Goal: Task Accomplishment & Management: Complete application form

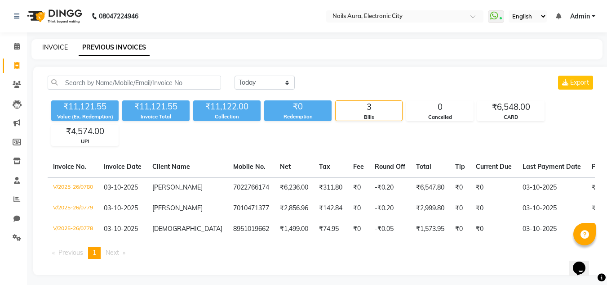
click at [60, 45] on link "INVOICE" at bounding box center [55, 47] width 26 height 8
select select "service"
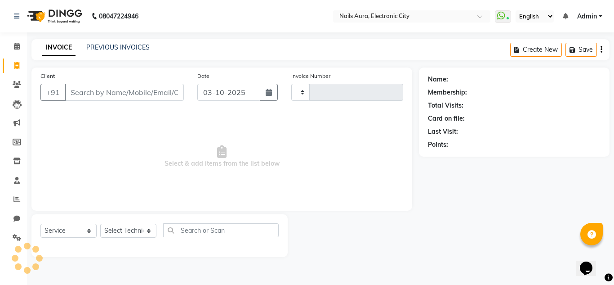
type input "0781"
select select "8179"
click at [125, 231] on select "Select Technician [PERSON_NAME] Rashmi [PERSON_NAME] [PERSON_NAME] Vikram" at bounding box center [128, 230] width 56 height 14
select select "80910"
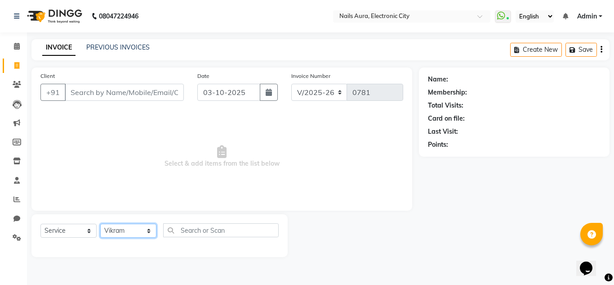
click at [100, 223] on select "Select Technician [PERSON_NAME] Rashmi [PERSON_NAME] [PERSON_NAME] Vikram" at bounding box center [128, 230] width 56 height 14
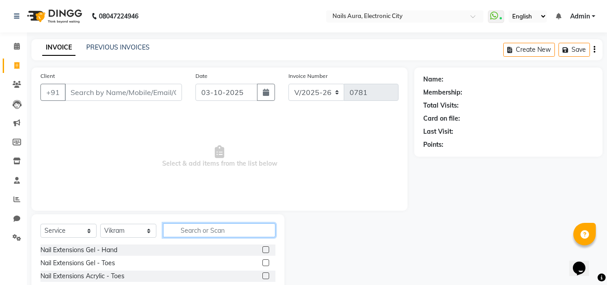
click at [215, 231] on input "text" at bounding box center [219, 230] width 112 height 14
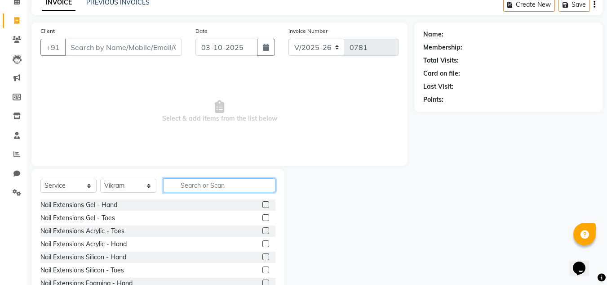
click at [215, 188] on input "text" at bounding box center [219, 185] width 112 height 14
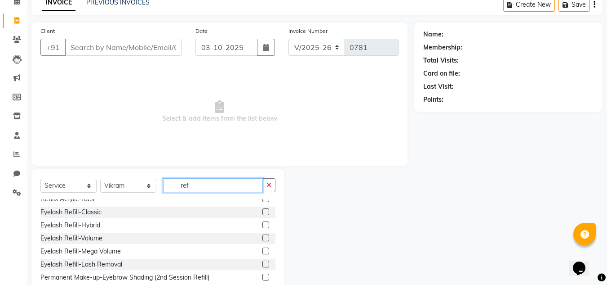
scroll to position [0, 0]
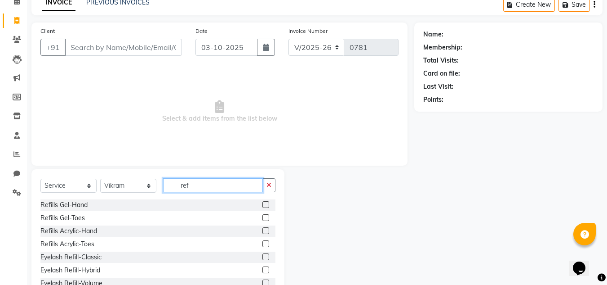
type input "ref"
click at [262, 231] on label at bounding box center [265, 230] width 7 height 7
click at [262, 231] on input "checkbox" at bounding box center [265, 231] width 6 height 6
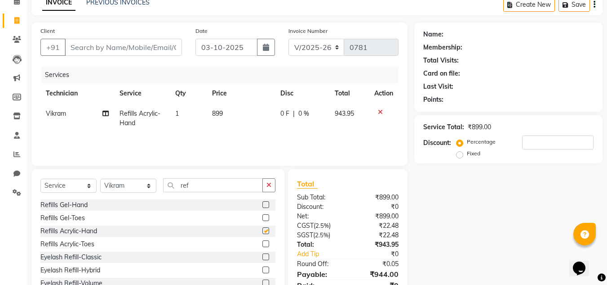
checkbox input "false"
click at [209, 190] on input "ref" at bounding box center [213, 185] width 100 height 14
type input "r"
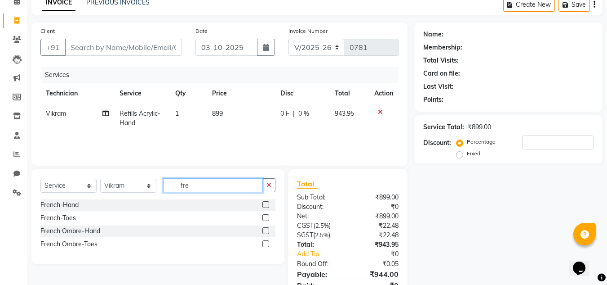
type input "fre"
click at [266, 205] on label at bounding box center [265, 204] width 7 height 7
click at [266, 205] on input "checkbox" at bounding box center [265, 205] width 6 height 6
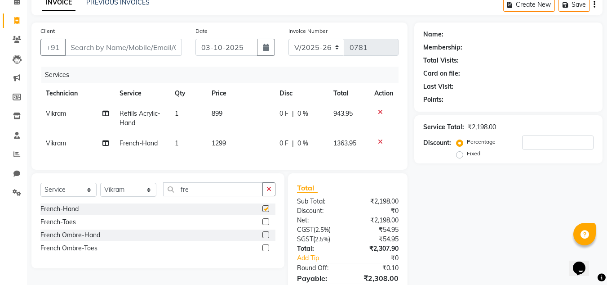
checkbox input "false"
click at [196, 196] on input "fre" at bounding box center [213, 189] width 100 height 14
type input "f"
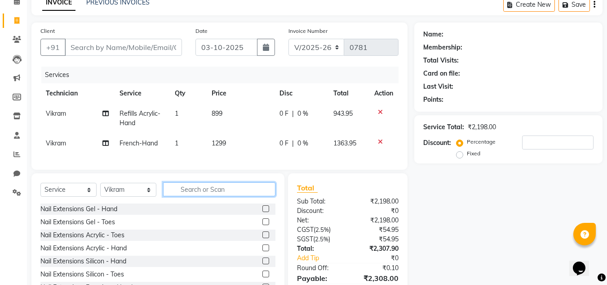
click at [201, 195] on input "text" at bounding box center [219, 189] width 112 height 14
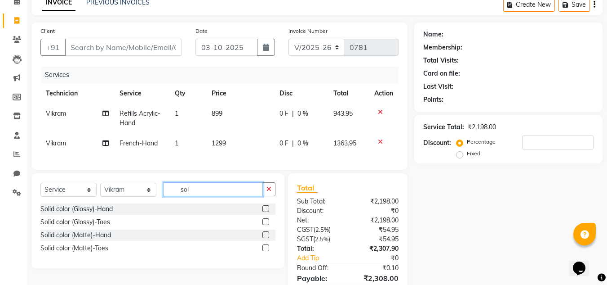
type input "sol"
click at [265, 212] on label at bounding box center [265, 208] width 7 height 7
click at [265, 212] on input "checkbox" at bounding box center [265, 209] width 6 height 6
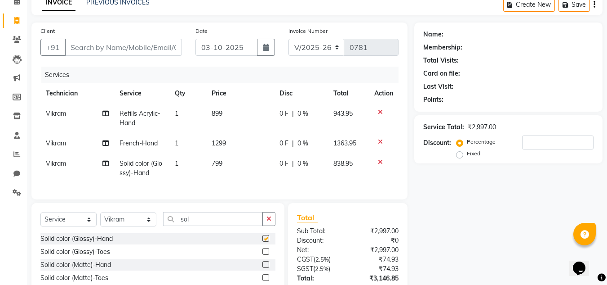
checkbox input "false"
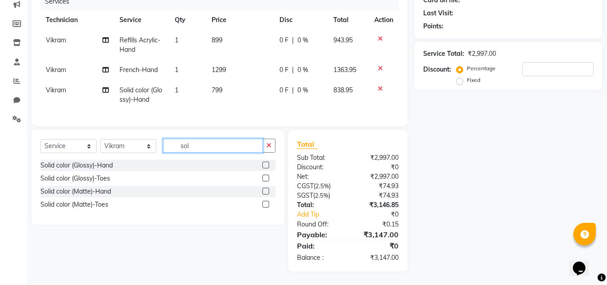
click at [210, 140] on input "sol" at bounding box center [213, 145] width 100 height 14
type input "s"
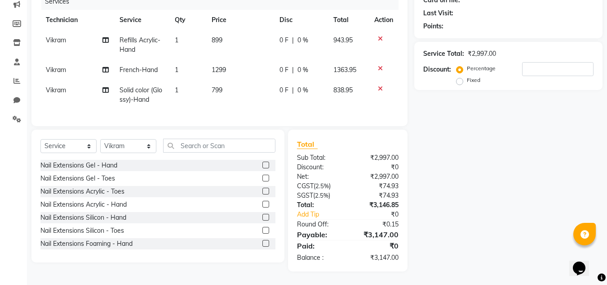
click at [380, 65] on icon at bounding box center [380, 68] width 5 height 6
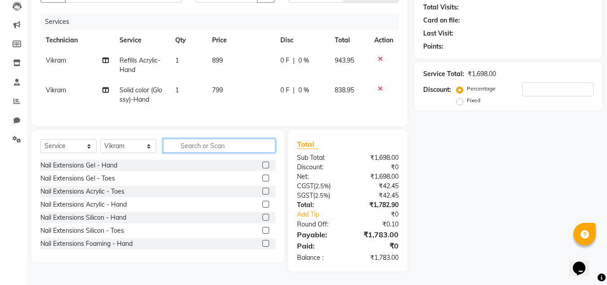
click at [217, 146] on input "text" at bounding box center [219, 145] width 112 height 14
click at [217, 146] on input "s" at bounding box center [219, 145] width 112 height 14
type input "st"
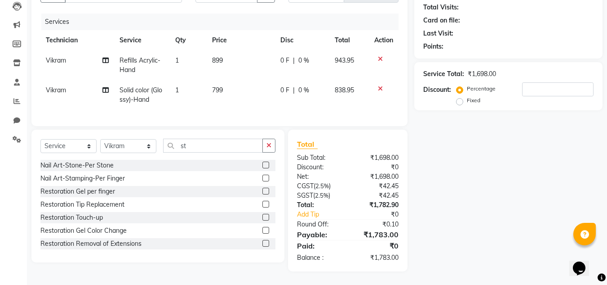
click at [262, 178] on label at bounding box center [265, 177] width 7 height 7
click at [262, 178] on input "checkbox" at bounding box center [265, 178] width 6 height 6
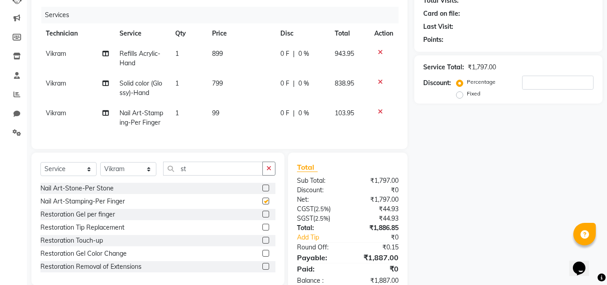
checkbox input "false"
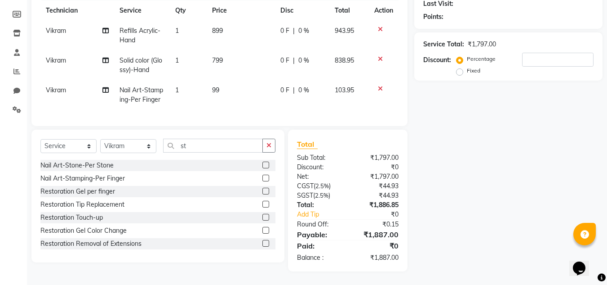
click at [222, 83] on td "99" at bounding box center [241, 95] width 68 height 30
select select "80910"
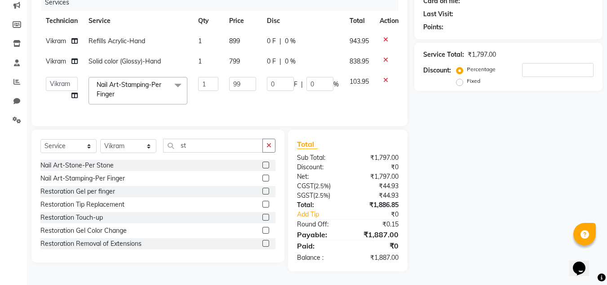
scroll to position [124, 0]
click at [209, 79] on input "1" at bounding box center [208, 84] width 20 height 14
type input "10"
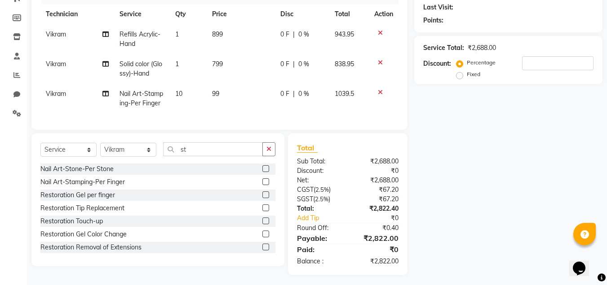
click at [219, 101] on td "99" at bounding box center [241, 99] width 68 height 30
select select "80910"
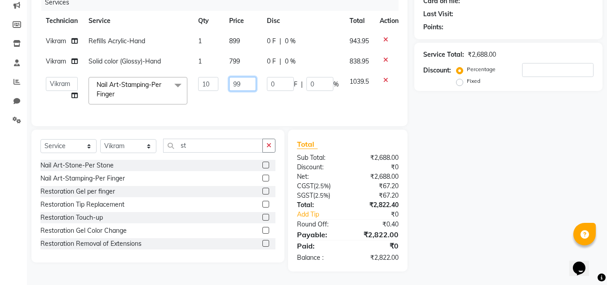
click at [243, 80] on input "99" at bounding box center [242, 84] width 27 height 14
type input "9"
type input "150"
click at [242, 102] on td "150" at bounding box center [243, 90] width 38 height 38
select select "80910"
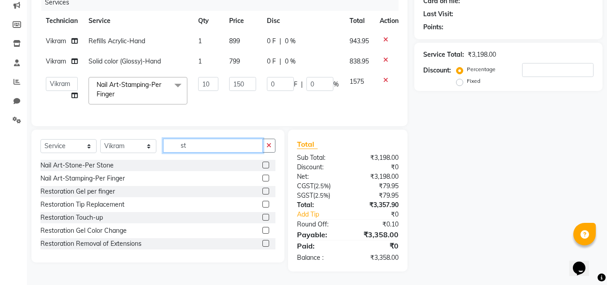
click at [215, 149] on input "st" at bounding box center [213, 145] width 100 height 14
type input "s"
type input "rem"
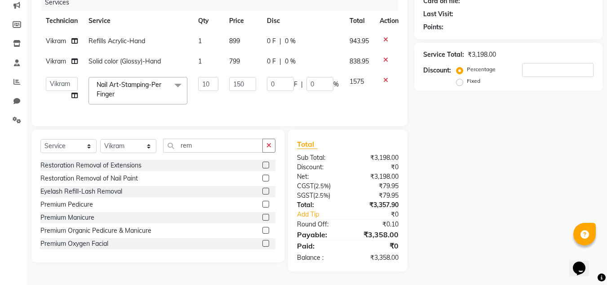
drag, startPoint x: 261, startPoint y: 178, endPoint x: 249, endPoint y: 136, distance: 43.5
click at [262, 178] on label at bounding box center [265, 177] width 7 height 7
click at [262, 178] on input "checkbox" at bounding box center [265, 178] width 6 height 6
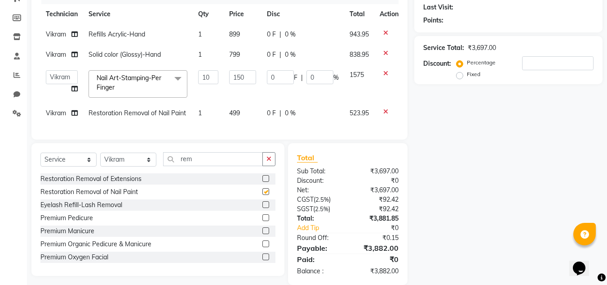
checkbox input "false"
click at [239, 111] on span "499" at bounding box center [234, 113] width 11 height 8
select select "80910"
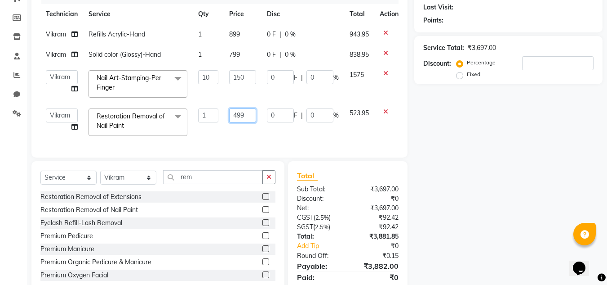
click at [249, 112] on input "499" at bounding box center [242, 115] width 27 height 14
type input "4"
type input "300"
drag, startPoint x: 502, startPoint y: 148, endPoint x: 325, endPoint y: 148, distance: 177.1
click at [502, 148] on div "Name: Membership: Total Visits: Card on file: Last Visit: Points: Service Total…" at bounding box center [511, 122] width 195 height 359
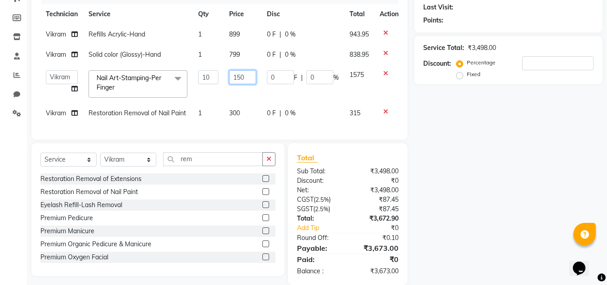
click at [250, 79] on input "150" at bounding box center [242, 77] width 27 height 14
type input "100"
click at [477, 167] on div "Name: Membership: Total Visits: Card on file: Last Visit: Points: Service Total…" at bounding box center [511, 113] width 195 height 341
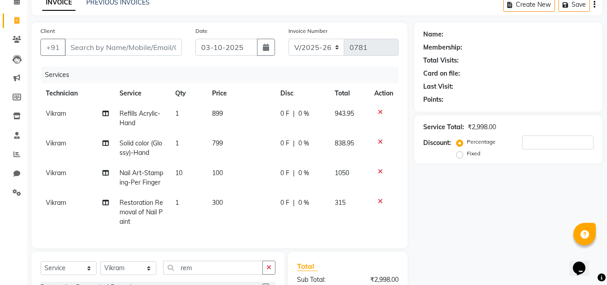
scroll to position [135, 0]
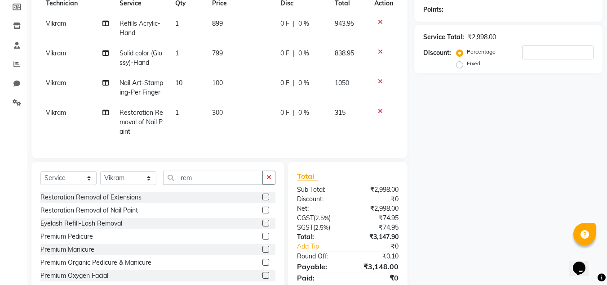
click at [211, 116] on td "300" at bounding box center [241, 121] width 68 height 39
select select "80910"
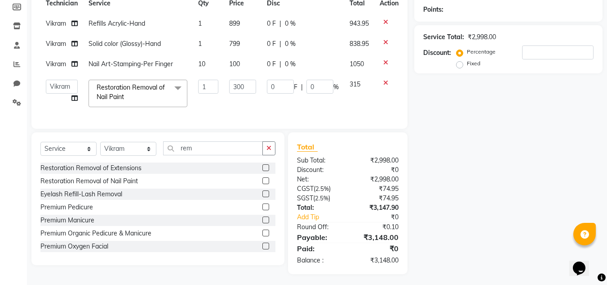
click at [480, 111] on div "Name: Membership: Total Visits: Card on file: Last Visit: Points: Service Total…" at bounding box center [511, 103] width 195 height 341
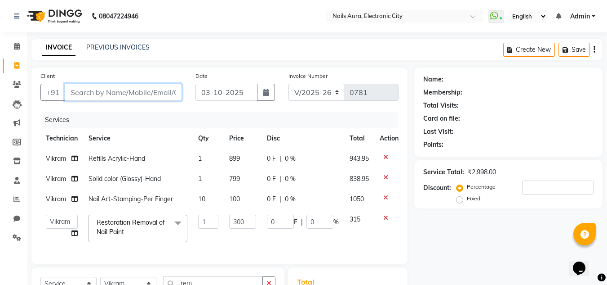
click at [122, 93] on input "Client" at bounding box center [123, 92] width 117 height 17
type input "9"
type input "0"
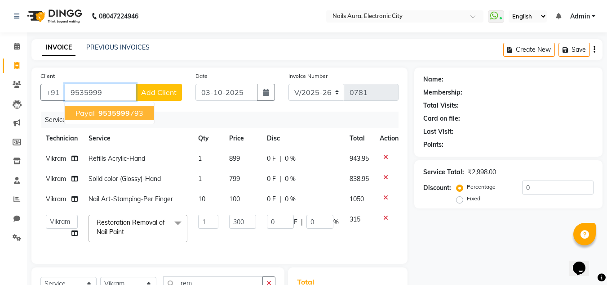
click at [116, 114] on span "9535999" at bounding box center [113, 112] width 31 height 9
type input "9535999793"
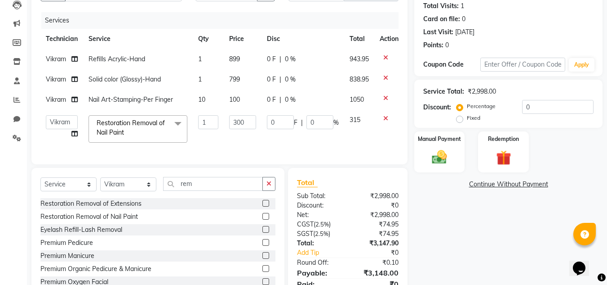
scroll to position [144, 0]
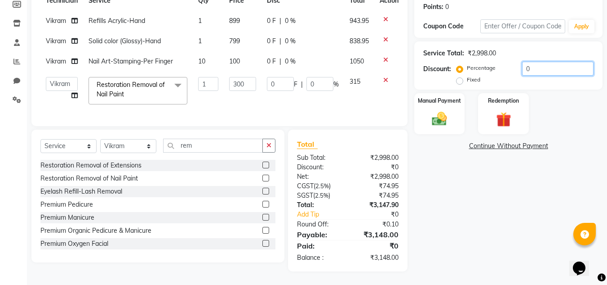
click at [544, 64] on input "0" at bounding box center [557, 69] width 71 height 14
type input "2"
type input "6"
type input "2"
type input "20"
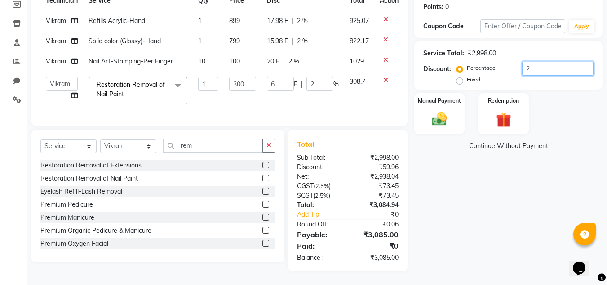
type input "60"
type input "20"
type input "2"
type input "6"
type input "2"
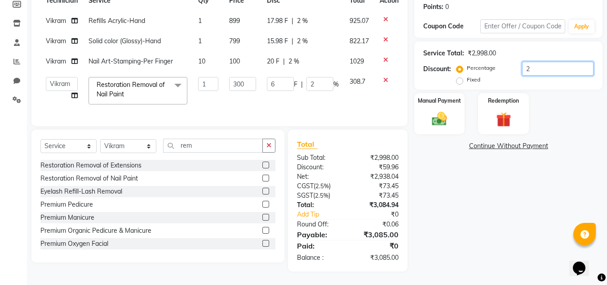
type input "0"
type input "1"
type input "3"
type input "1"
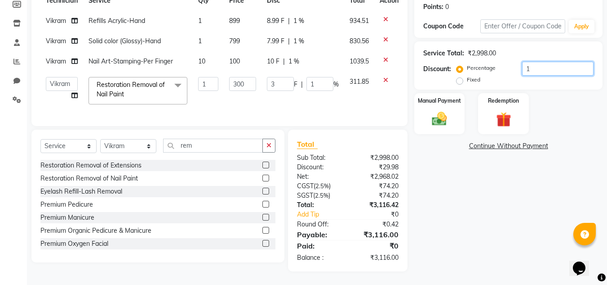
type input "15"
type input "45"
type input "15"
type input "1"
type input "3"
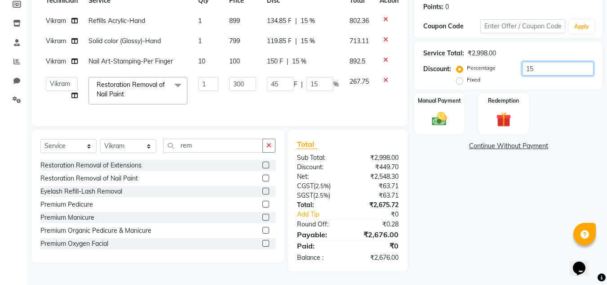
type input "1"
type input "0"
click at [522, 62] on input "number" at bounding box center [557, 69] width 71 height 14
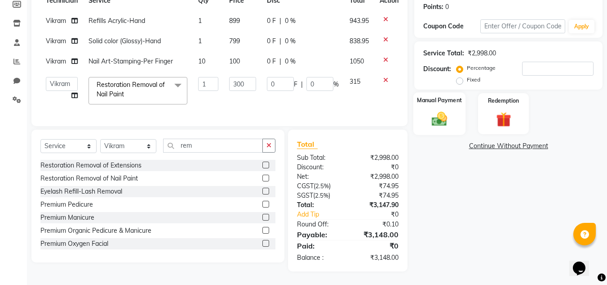
drag, startPoint x: 409, startPoint y: 99, endPoint x: 422, endPoint y: 106, distance: 14.3
click at [410, 99] on div "Manual Payment Redemption" at bounding box center [509, 113] width 202 height 41
click at [434, 110] on img at bounding box center [439, 119] width 25 height 18
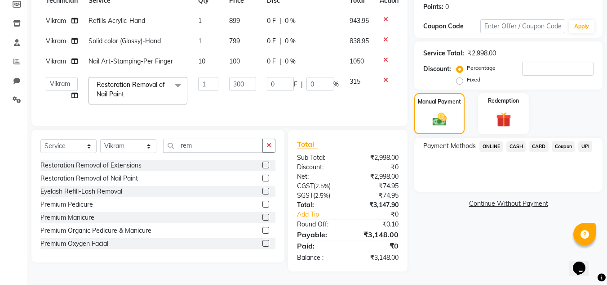
click at [588, 141] on span "UPI" at bounding box center [585, 146] width 14 height 10
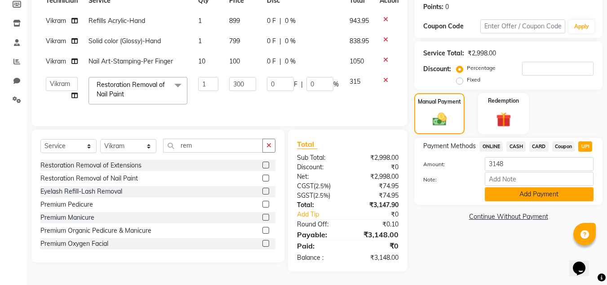
click at [527, 188] on button "Add Payment" at bounding box center [539, 194] width 109 height 14
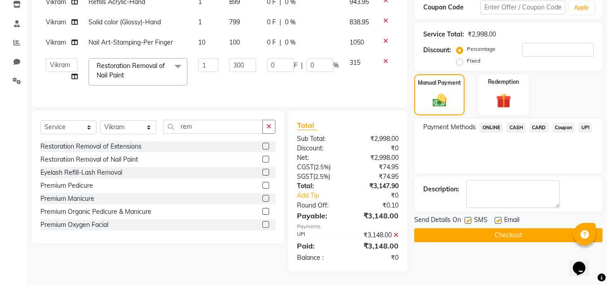
scroll to position [163, 0]
click at [492, 228] on button "Checkout" at bounding box center [508, 235] width 188 height 14
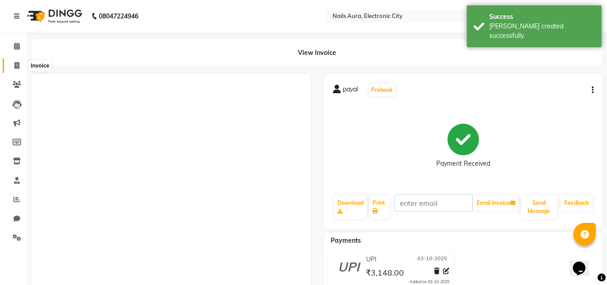
click at [21, 65] on span at bounding box center [17, 66] width 16 height 10
select select "8179"
select select "service"
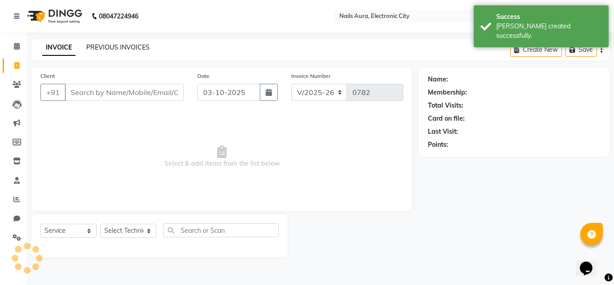
click at [102, 44] on link "PREVIOUS INVOICES" at bounding box center [117, 47] width 63 height 8
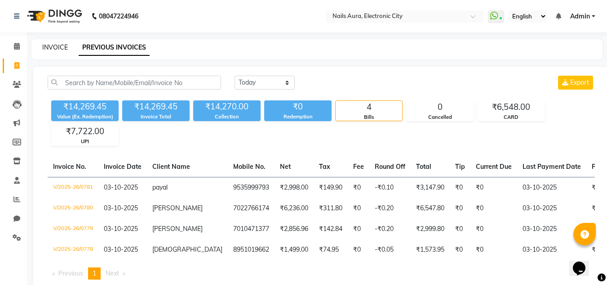
click at [53, 46] on link "INVOICE" at bounding box center [55, 47] width 26 height 8
select select "service"
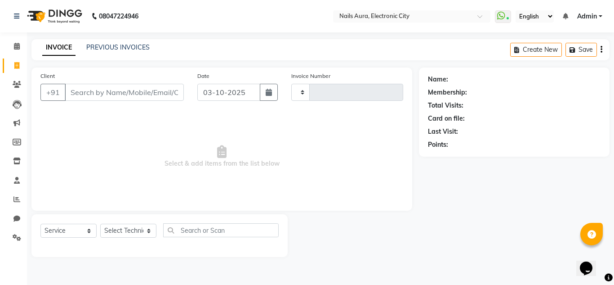
type input "0782"
select select "8179"
click at [16, 199] on icon at bounding box center [16, 199] width 7 height 7
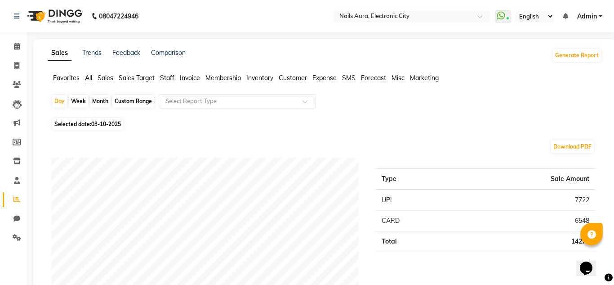
click at [100, 101] on div "Month" at bounding box center [100, 101] width 21 height 13
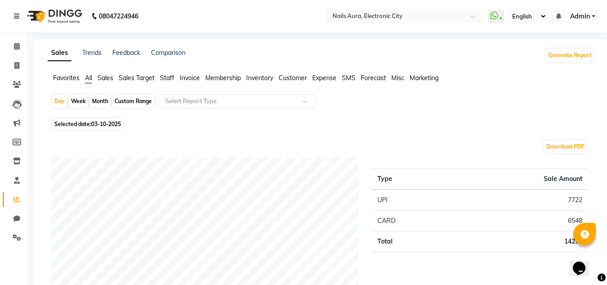
select select "10"
select select "2025"
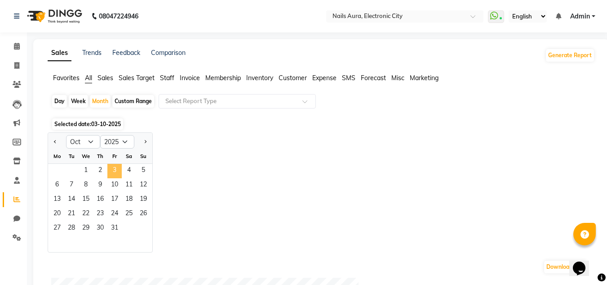
click at [111, 169] on span "3" at bounding box center [114, 171] width 14 height 14
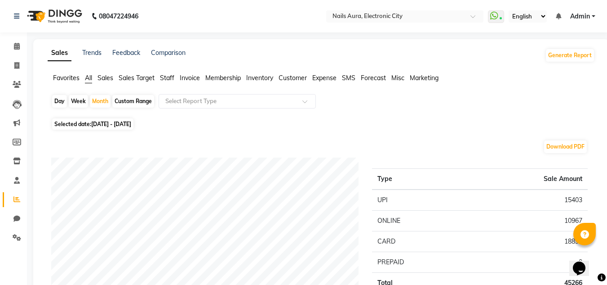
click at [173, 77] on span "Staff" at bounding box center [167, 78] width 14 height 8
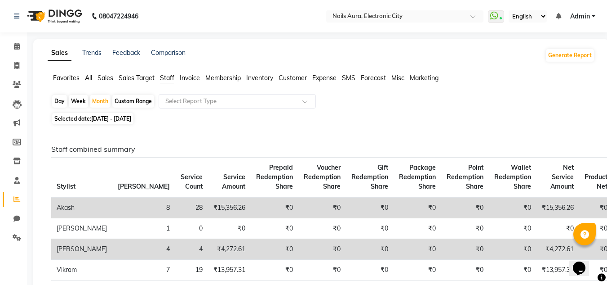
click at [106, 118] on span "[DATE] - [DATE]" at bounding box center [111, 118] width 40 height 7
select select "10"
select select "2025"
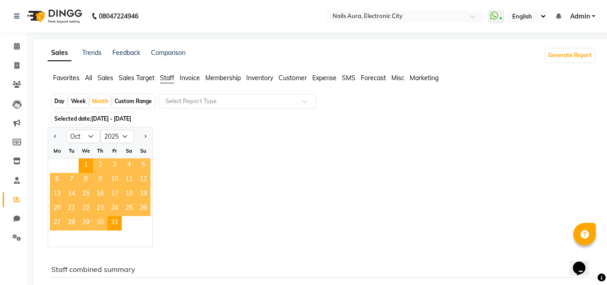
click at [113, 163] on span "3" at bounding box center [114, 165] width 14 height 14
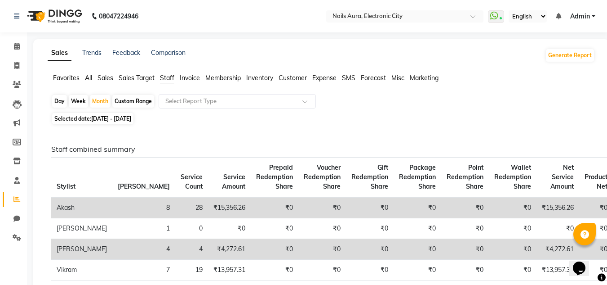
click at [131, 117] on span "[DATE] - [DATE]" at bounding box center [111, 118] width 40 height 7
select select "10"
select select "2025"
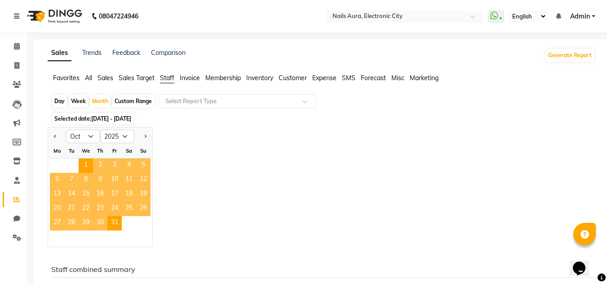
click at [67, 103] on div "Day" at bounding box center [59, 101] width 15 height 13
select select "10"
select select "2025"
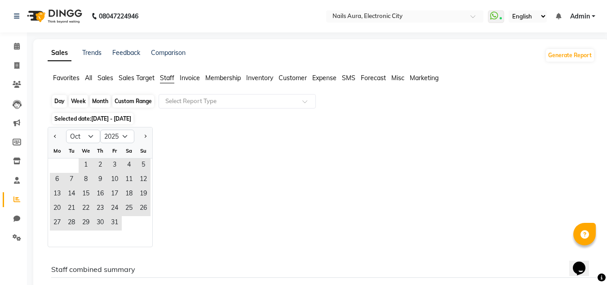
click at [62, 99] on div "Day" at bounding box center [59, 101] width 15 height 13
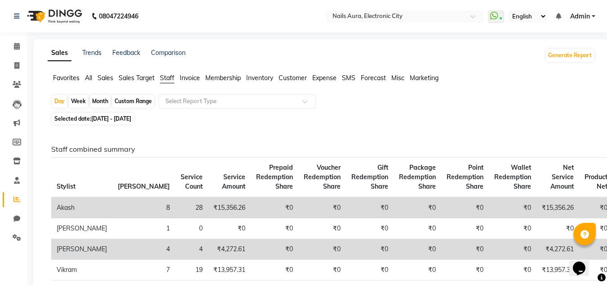
click at [103, 102] on div "Month" at bounding box center [100, 101] width 21 height 13
select select "10"
select select "2025"
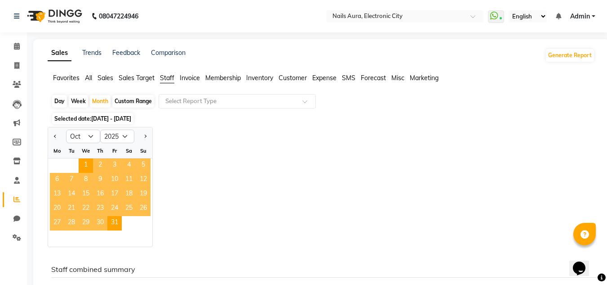
click at [62, 99] on div "Day" at bounding box center [59, 101] width 15 height 13
select select "10"
select select "2025"
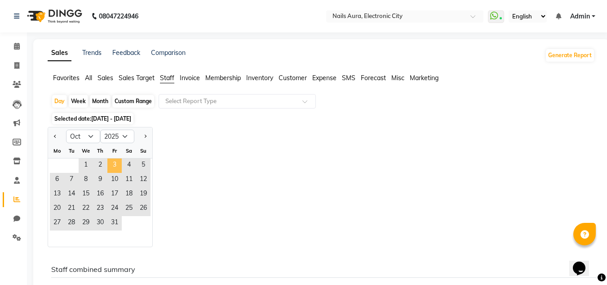
click at [111, 161] on span "3" at bounding box center [114, 165] width 14 height 14
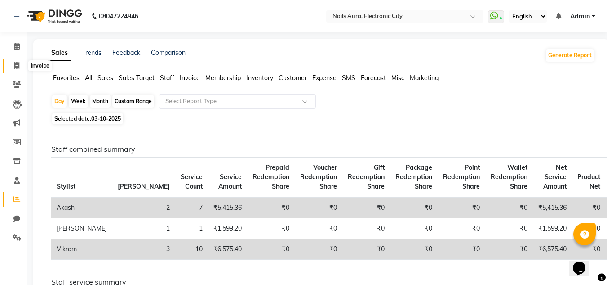
click at [19, 62] on icon at bounding box center [16, 65] width 5 height 7
select select "service"
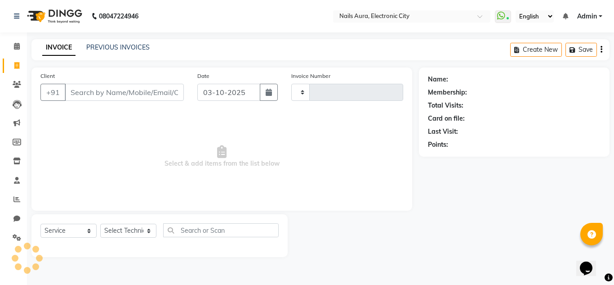
type input "0782"
select select "8179"
click at [128, 43] on div "PREVIOUS INVOICES" at bounding box center [117, 47] width 63 height 9
click at [126, 48] on link "PREVIOUS INVOICES" at bounding box center [117, 47] width 63 height 8
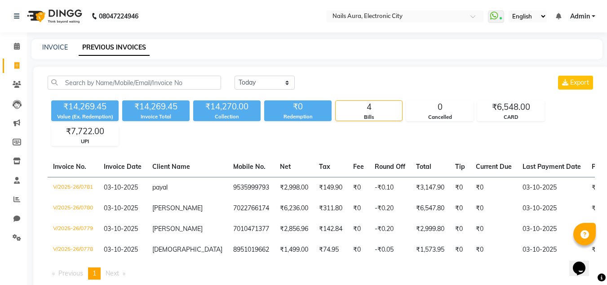
click at [57, 51] on div "INVOICE" at bounding box center [55, 47] width 26 height 9
click at [57, 49] on link "INVOICE" at bounding box center [55, 47] width 26 height 8
select select "service"
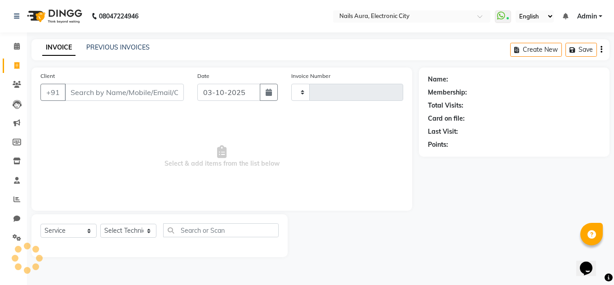
type input "0782"
select select "8179"
click at [20, 62] on span at bounding box center [17, 66] width 16 height 10
select select "service"
type input "0782"
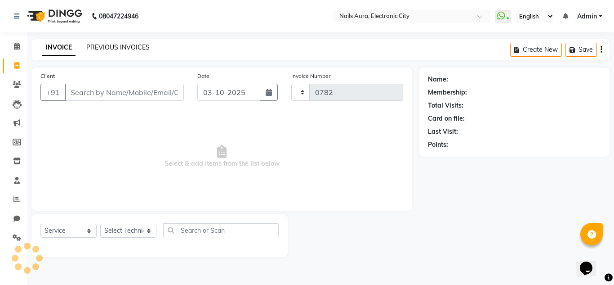
select select "8179"
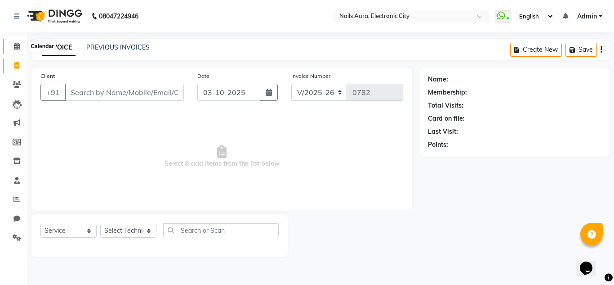
click at [20, 44] on icon at bounding box center [17, 46] width 6 height 7
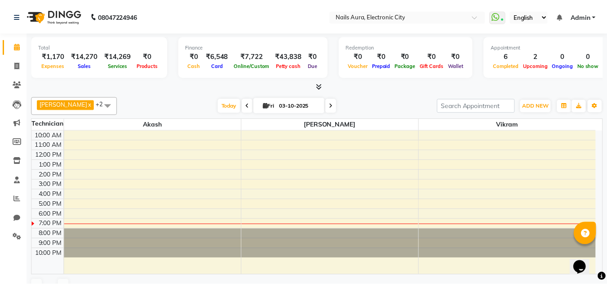
scroll to position [0, 0]
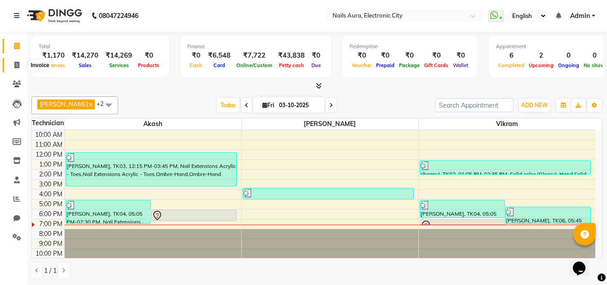
click at [15, 62] on icon at bounding box center [16, 65] width 5 height 7
select select "8179"
select select "service"
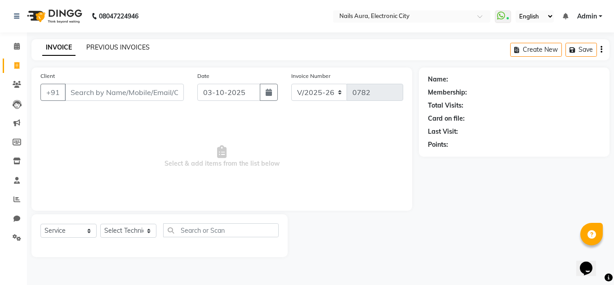
click at [115, 46] on link "PREVIOUS INVOICES" at bounding box center [117, 47] width 63 height 8
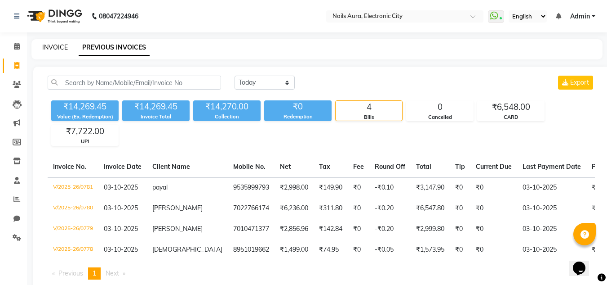
click at [58, 45] on link "INVOICE" at bounding box center [55, 47] width 26 height 8
select select "8179"
select select "service"
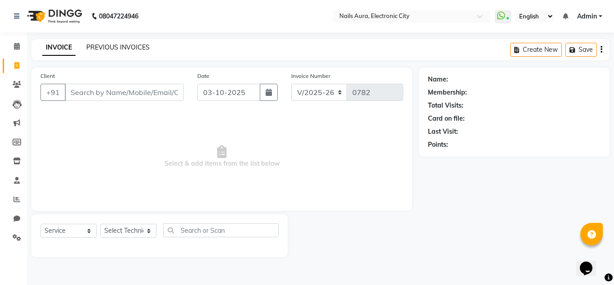
click at [109, 46] on link "PREVIOUS INVOICES" at bounding box center [117, 47] width 63 height 8
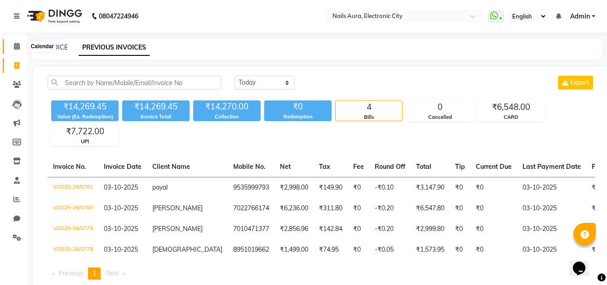
click at [18, 44] on icon at bounding box center [17, 46] width 6 height 7
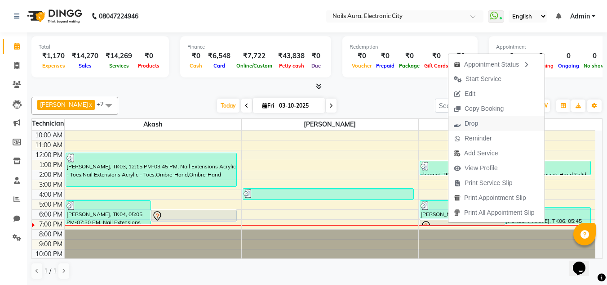
click at [476, 127] on span "Drop" at bounding box center [471, 123] width 13 height 9
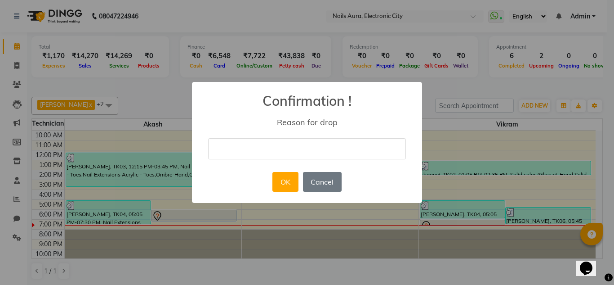
click at [282, 143] on input "text" at bounding box center [307, 148] width 198 height 21
type input "client dont want"
click at [288, 182] on button "OK" at bounding box center [285, 182] width 26 height 20
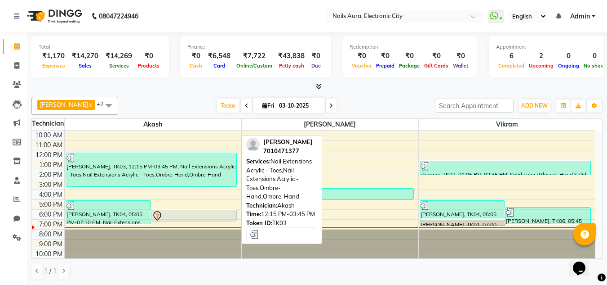
scroll to position [0, 0]
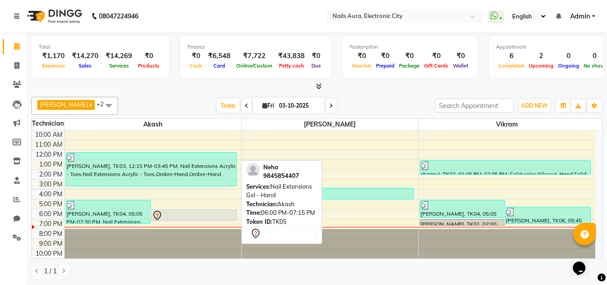
click at [176, 218] on div at bounding box center [194, 215] width 84 height 11
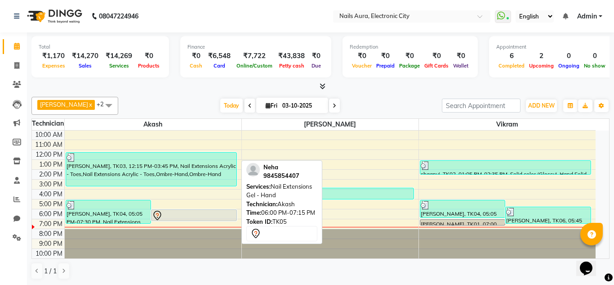
select select "7"
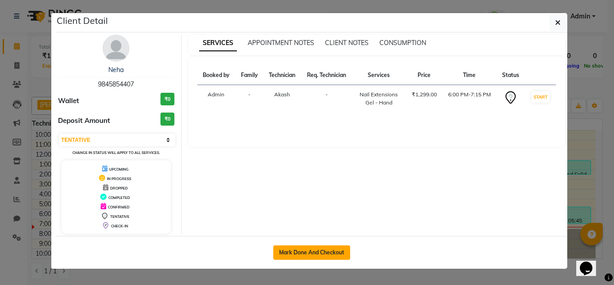
click at [316, 248] on button "Mark Done And Checkout" at bounding box center [311, 252] width 77 height 14
select select "8179"
select select "service"
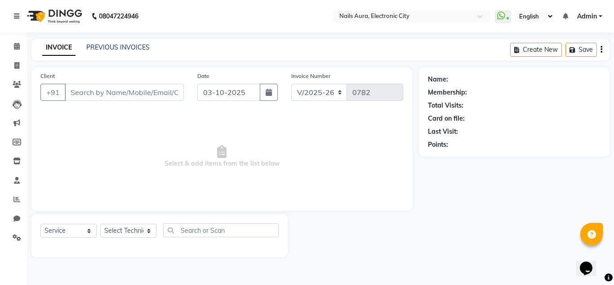
type input "9845854407"
select select "81947"
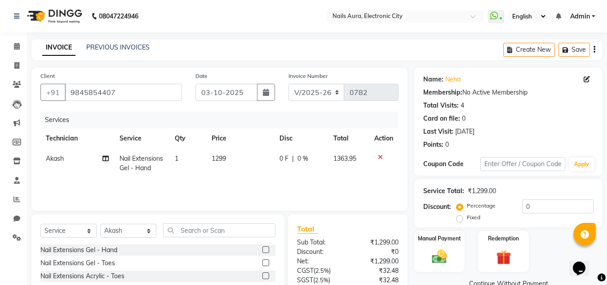
scroll to position [84, 0]
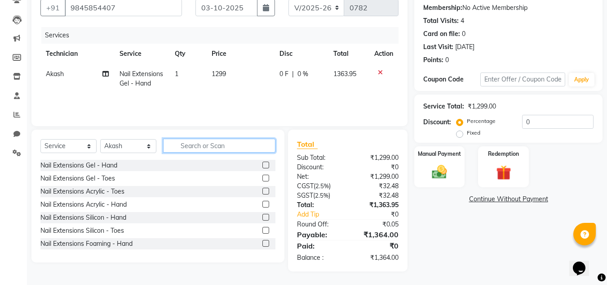
click at [219, 146] on input "text" at bounding box center [219, 145] width 112 height 14
click at [551, 29] on div "Name: Neha Membership: No Active Membership Total Visits: 4 Card on file: 0 Las…" at bounding box center [508, 26] width 170 height 78
click at [210, 143] on input "text" at bounding box center [219, 145] width 112 height 14
click at [380, 72] on icon at bounding box center [380, 72] width 5 height 6
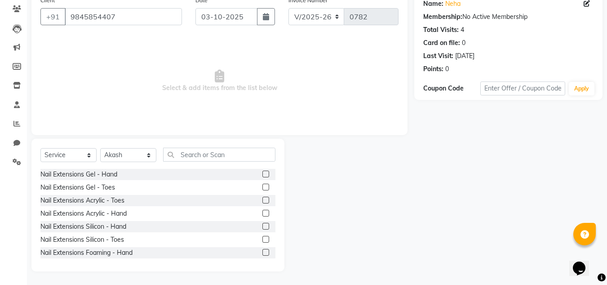
scroll to position [76, 0]
click at [222, 155] on input "text" at bounding box center [219, 154] width 112 height 14
drag, startPoint x: 258, startPoint y: 213, endPoint x: 230, endPoint y: 180, distance: 43.4
click at [262, 213] on label at bounding box center [265, 212] width 7 height 7
click at [262, 213] on input "checkbox" at bounding box center [265, 213] width 6 height 6
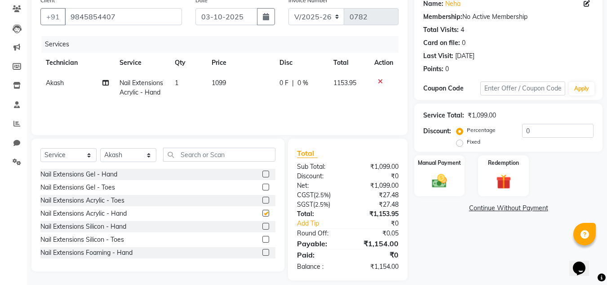
checkbox input "false"
click at [213, 156] on input "text" at bounding box center [219, 154] width 112 height 14
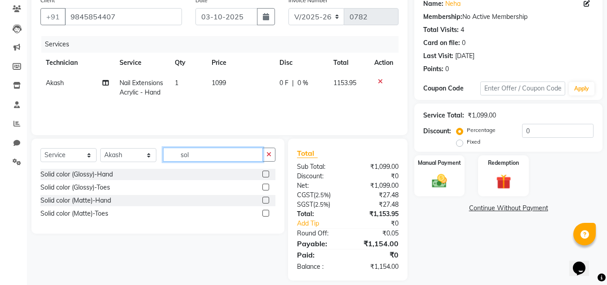
type input "sol"
click at [263, 173] on label at bounding box center [265, 173] width 7 height 7
click at [263, 173] on input "checkbox" at bounding box center [265, 174] width 6 height 6
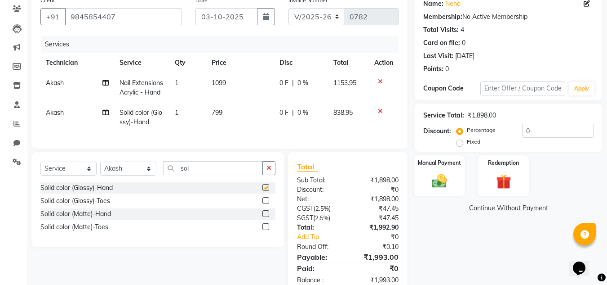
checkbox input "false"
click at [220, 175] on input "sol" at bounding box center [213, 168] width 100 height 14
type input "s"
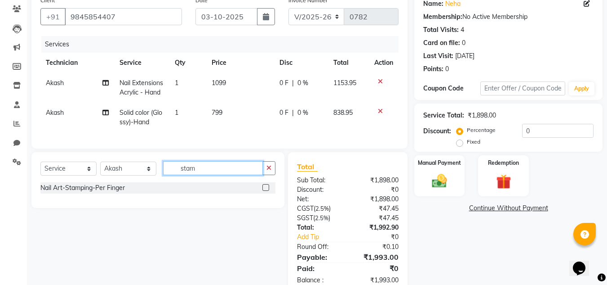
type input "stam"
click at [265, 191] on label at bounding box center [265, 187] width 7 height 7
click at [265, 191] on input "checkbox" at bounding box center [265, 188] width 6 height 6
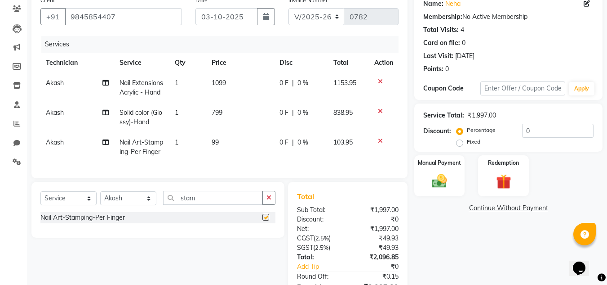
checkbox input "false"
click at [185, 152] on td "1" at bounding box center [187, 147] width 37 height 30
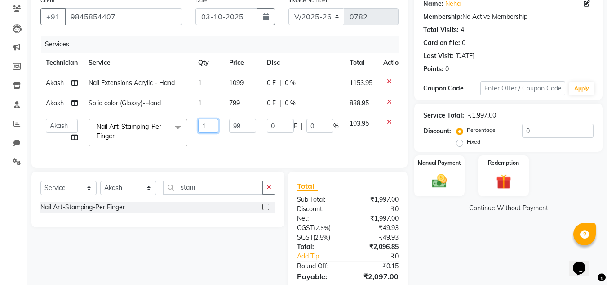
click at [210, 127] on input "1" at bounding box center [208, 126] width 20 height 14
type input "4"
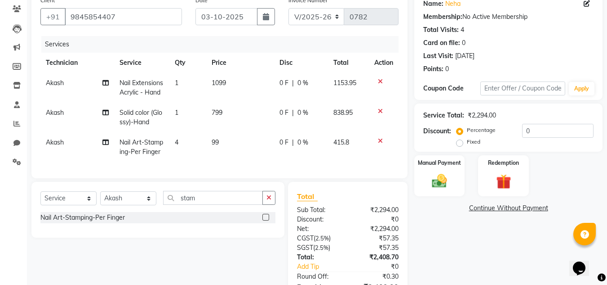
click at [224, 154] on td "99" at bounding box center [240, 147] width 68 height 30
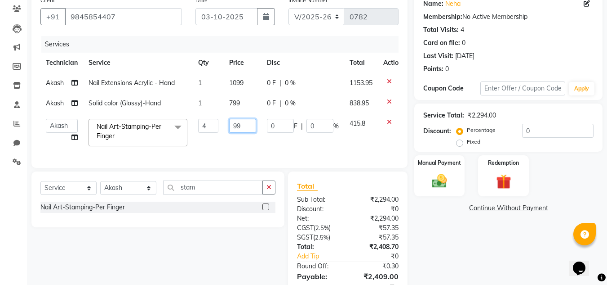
click at [243, 123] on input "99" at bounding box center [242, 126] width 27 height 14
type input "9"
type input "200"
click at [205, 151] on tr "Akash Gulshan Mayank Rashmi [PERSON_NAME] [PERSON_NAME] Vikram Nail Art-Stampin…" at bounding box center [223, 132] width 367 height 38
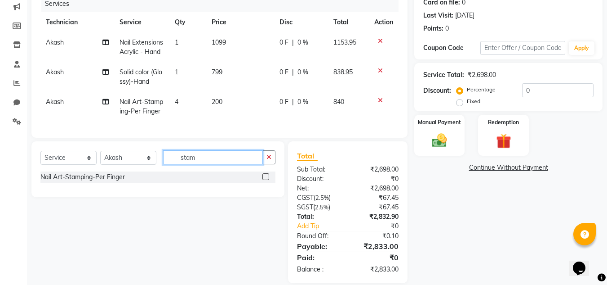
scroll to position [144, 0]
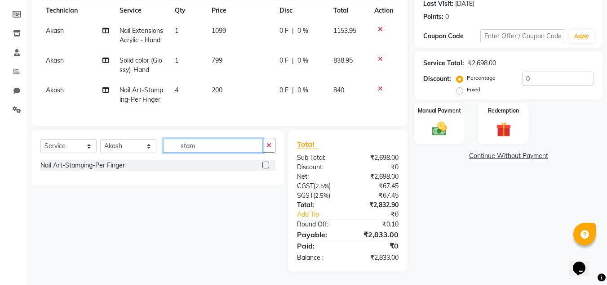
click at [213, 151] on input "stam" at bounding box center [213, 145] width 100 height 14
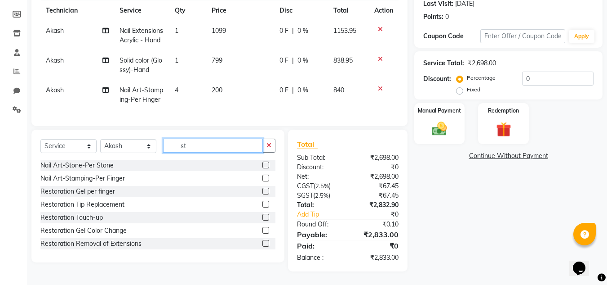
type input "s"
click at [202, 148] on input "s" at bounding box center [213, 145] width 100 height 14
type input "a"
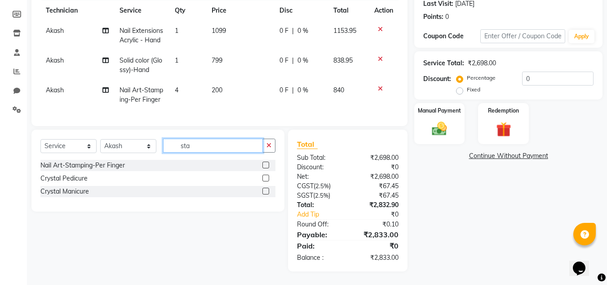
type input "stam"
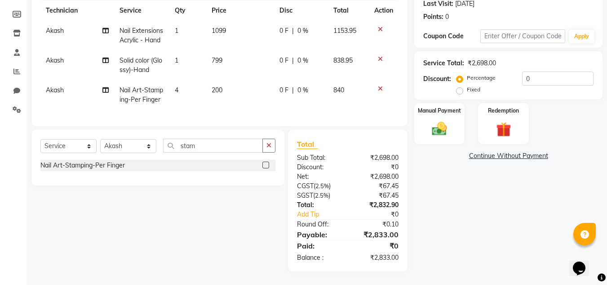
click at [267, 164] on label at bounding box center [265, 164] width 7 height 7
click at [267, 164] on input "checkbox" at bounding box center [265, 165] width 6 height 6
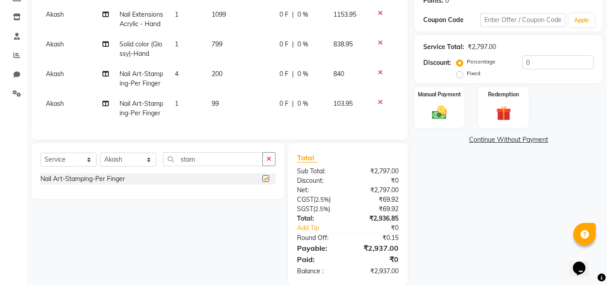
checkbox input "false"
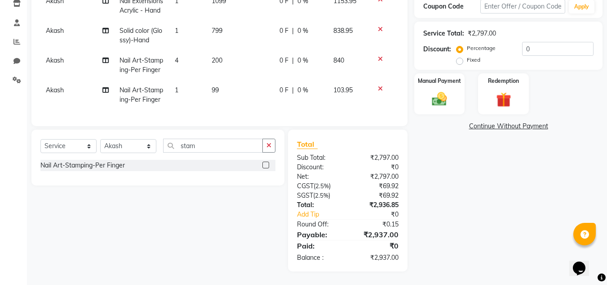
click at [179, 84] on td "1" at bounding box center [187, 95] width 37 height 30
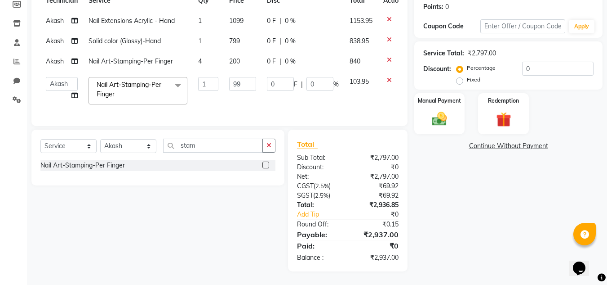
scroll to position [144, 0]
click at [207, 77] on input "1" at bounding box center [208, 84] width 20 height 14
type input "2"
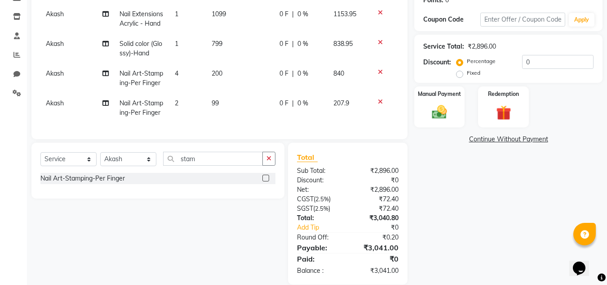
click at [223, 110] on td "99" at bounding box center [240, 108] width 68 height 30
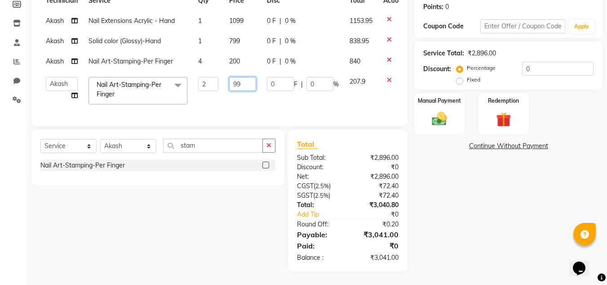
click at [251, 82] on input "99" at bounding box center [242, 84] width 27 height 14
type input "9"
type input "150"
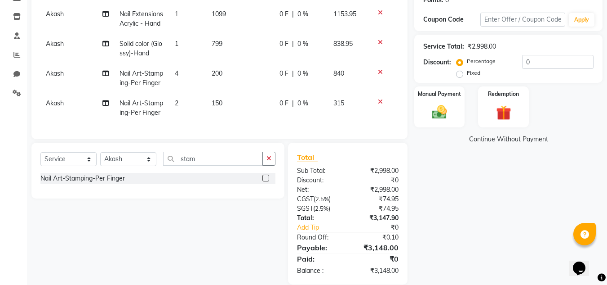
click at [471, 195] on div "Name: Neha Membership: No Active Membership Total Visits: 4 Card on file: 0 Las…" at bounding box center [511, 103] width 195 height 361
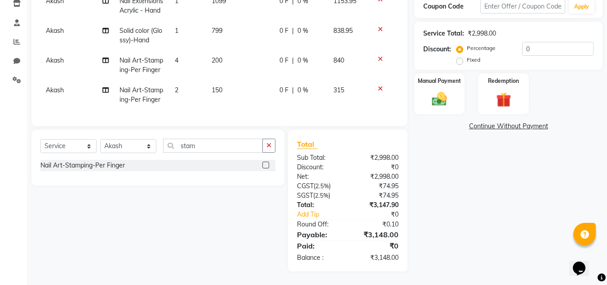
scroll to position [129, 0]
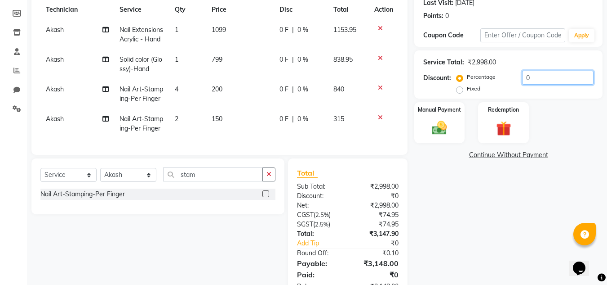
click at [540, 75] on input "0" at bounding box center [557, 78] width 71 height 14
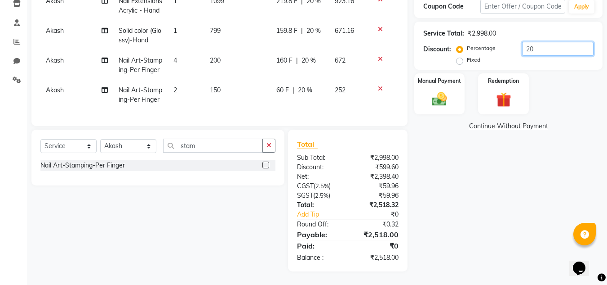
type input "2"
click at [541, 42] on input "number" at bounding box center [557, 49] width 71 height 14
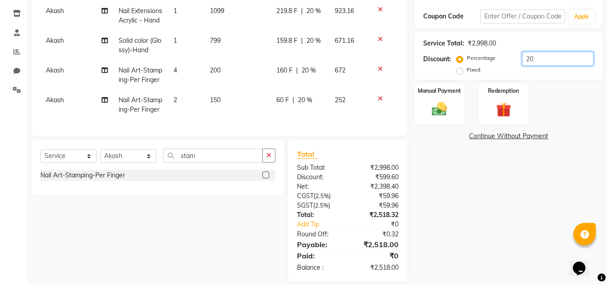
type input "20"
click at [313, 45] on span "20 %" at bounding box center [314, 40] width 14 height 9
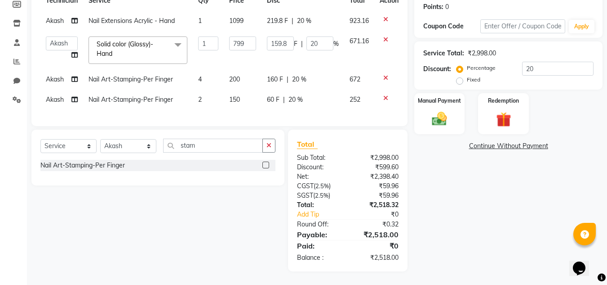
scroll to position [144, 0]
click at [320, 36] on input "20" at bounding box center [320, 43] width 27 height 14
type input "2"
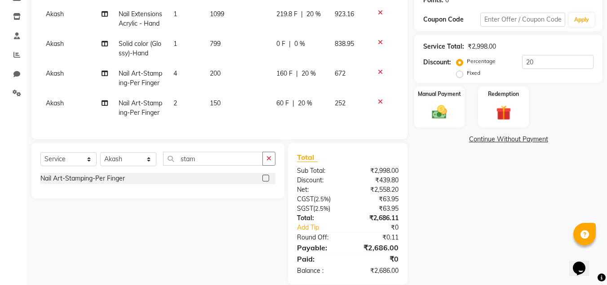
click at [454, 191] on div "Name: Neha Membership: No Active Membership Total Visits: 4 Card on file: 0 Las…" at bounding box center [511, 103] width 195 height 361
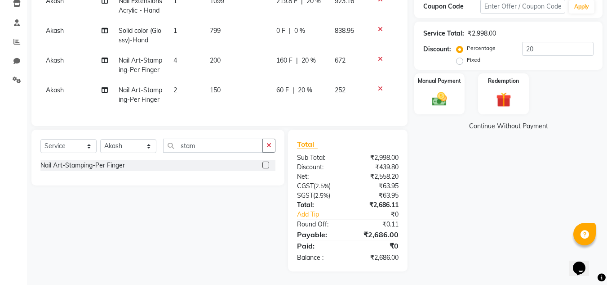
click at [476, 187] on div "Name: Neha Membership: No Active Membership Total Visits: 4 Card on file: 0 Las…" at bounding box center [511, 90] width 195 height 361
click at [439, 90] on img at bounding box center [439, 99] width 25 height 18
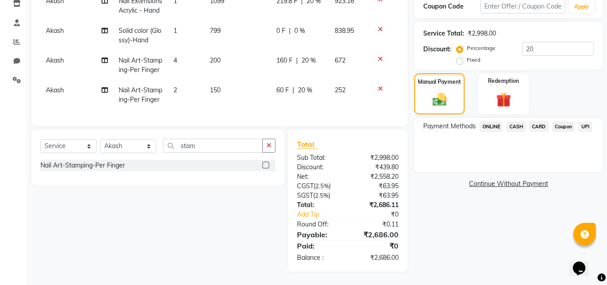
click at [584, 121] on span "UPI" at bounding box center [585, 126] width 14 height 10
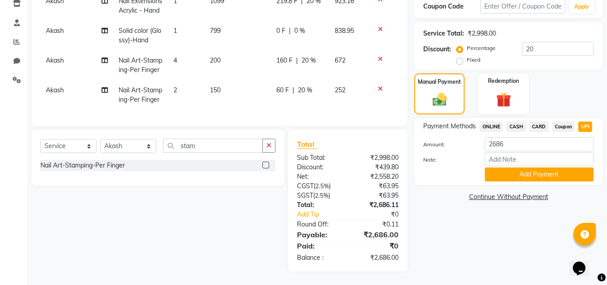
drag, startPoint x: 543, startPoint y: 139, endPoint x: 505, endPoint y: 118, distance: 43.4
click at [543, 167] on button "Add Payment" at bounding box center [539, 174] width 109 height 14
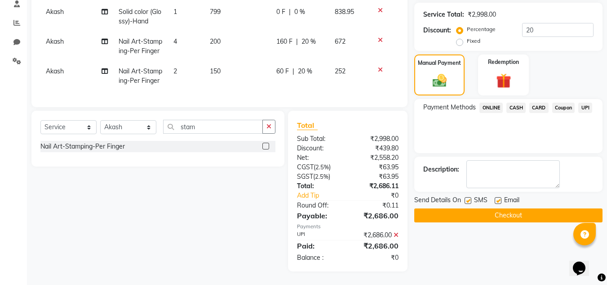
scroll to position [211, 0]
click at [506, 208] on button "Checkout" at bounding box center [508, 215] width 188 height 14
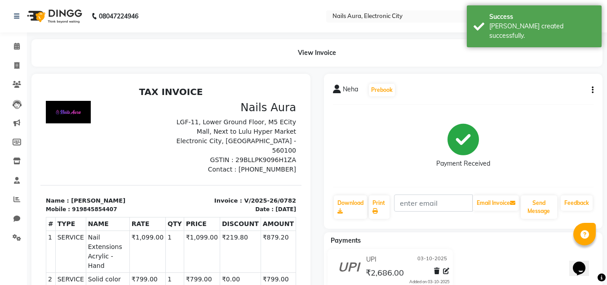
scroll to position [7, 0]
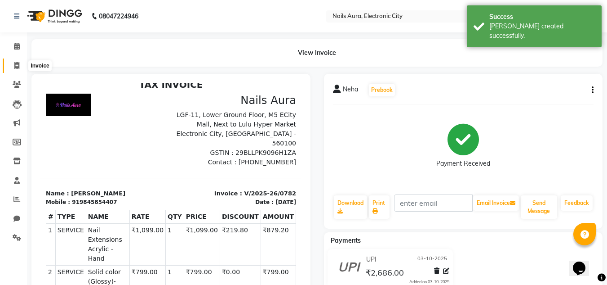
click at [20, 68] on span at bounding box center [17, 66] width 16 height 10
select select "8179"
select select "service"
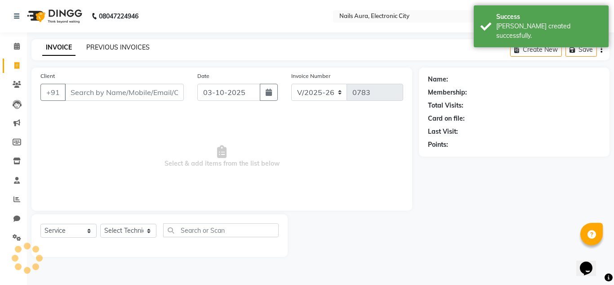
click at [109, 45] on link "PREVIOUS INVOICES" at bounding box center [117, 47] width 63 height 8
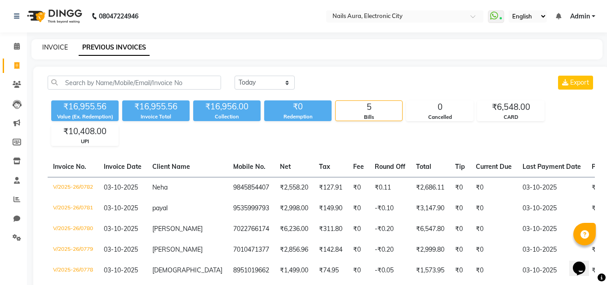
click at [60, 47] on link "INVOICE" at bounding box center [55, 47] width 26 height 8
select select "service"
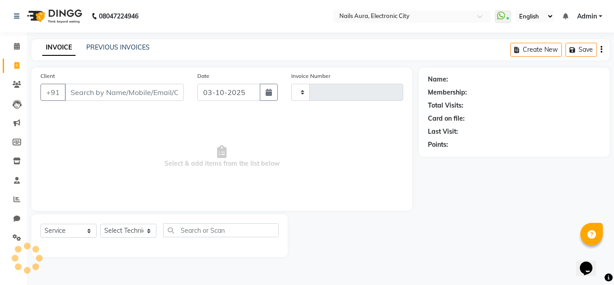
type input "0783"
select select "8179"
click at [100, 47] on link "PREVIOUS INVOICES" at bounding box center [117, 47] width 63 height 8
